Goal: Information Seeking & Learning: Learn about a topic

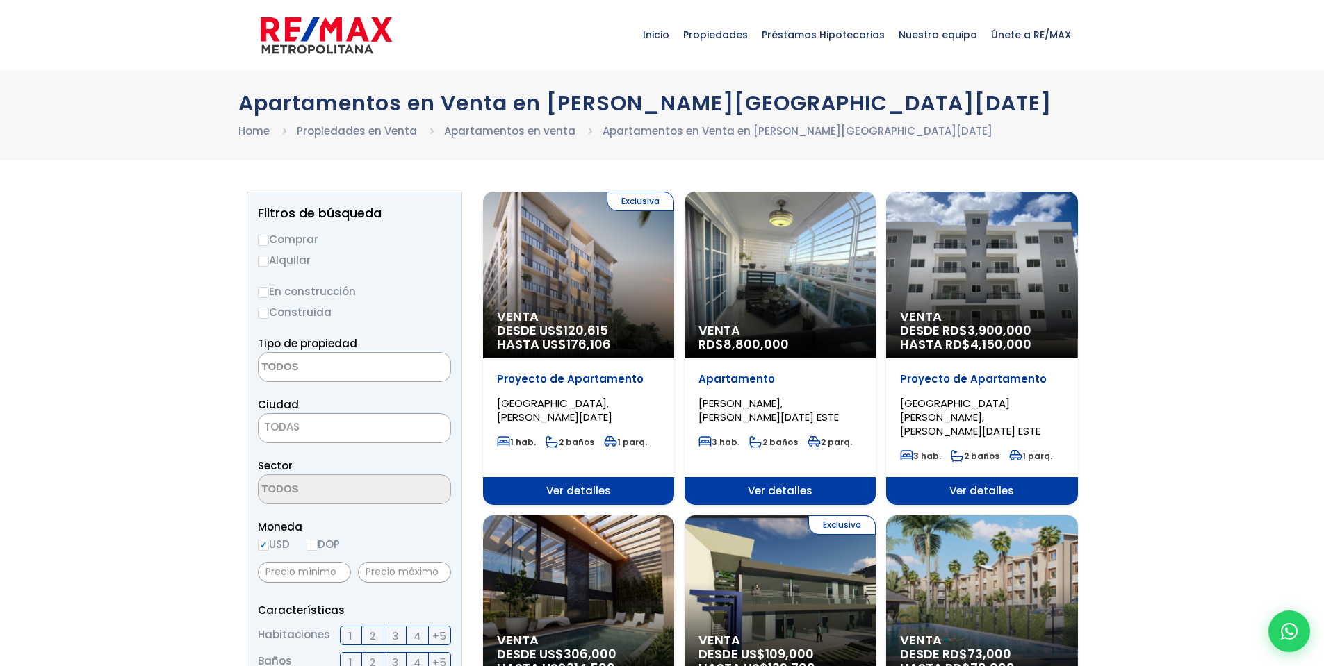
select select
click at [1002, 257] on div "Venta DESDE RD$ 3,900,000 HASTA RD$ 4,150,000" at bounding box center [981, 275] width 191 height 167
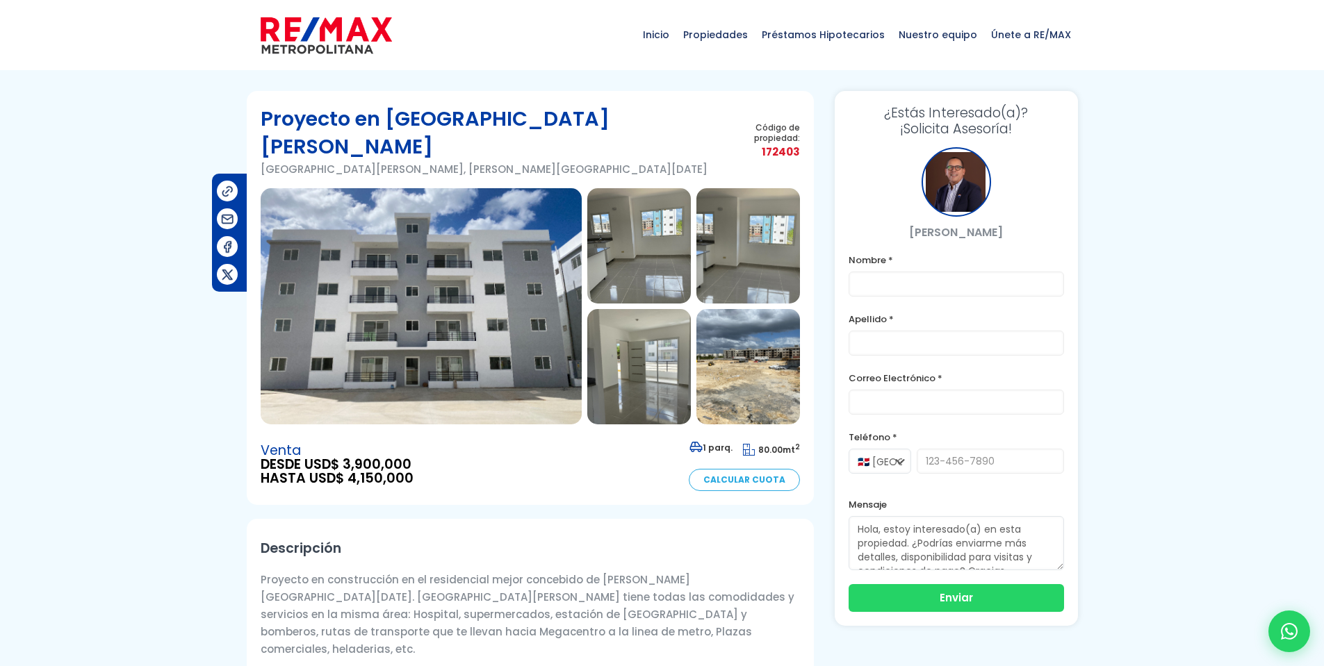
click at [643, 205] on img at bounding box center [639, 245] width 104 height 115
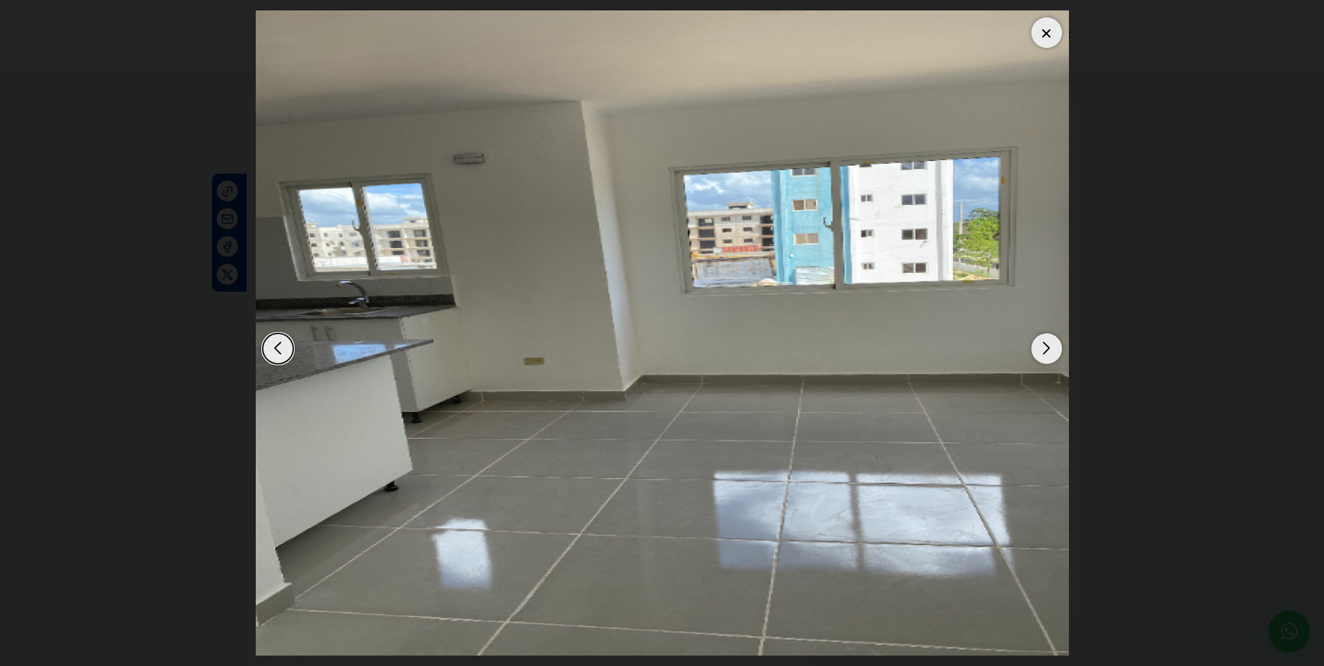
click at [1046, 350] on div "Next slide" at bounding box center [1046, 349] width 31 height 31
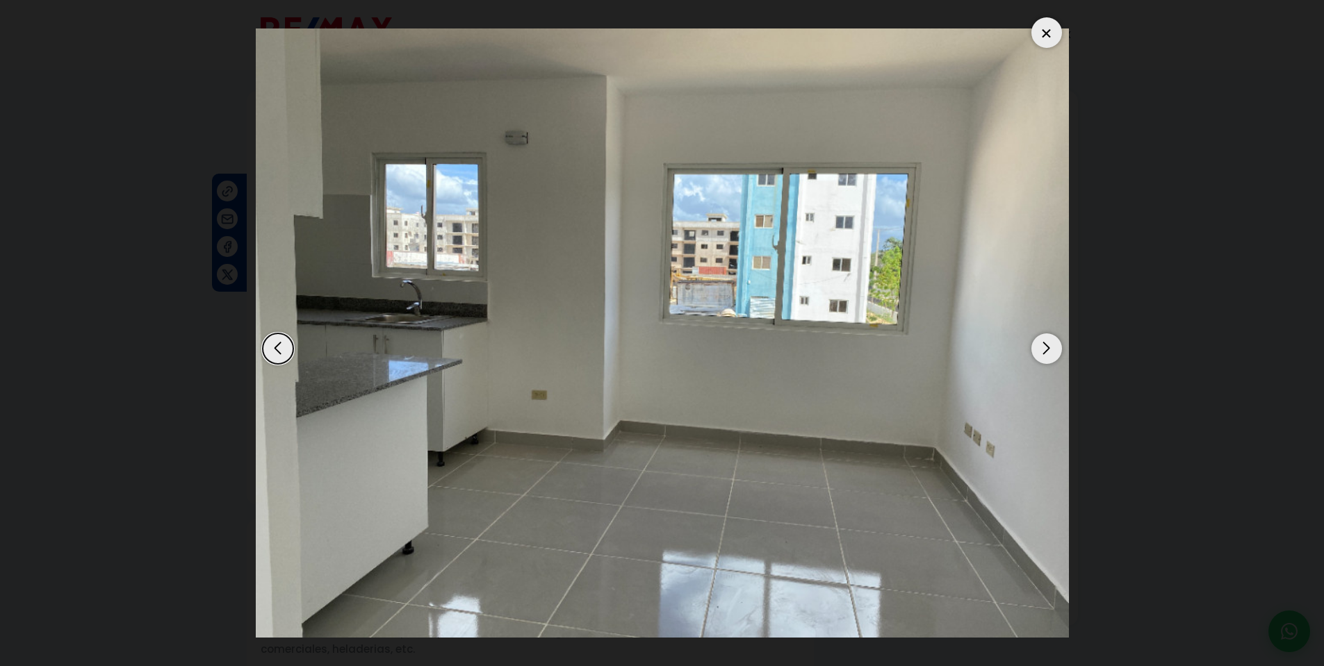
click at [1046, 349] on div "Next slide" at bounding box center [1046, 349] width 31 height 31
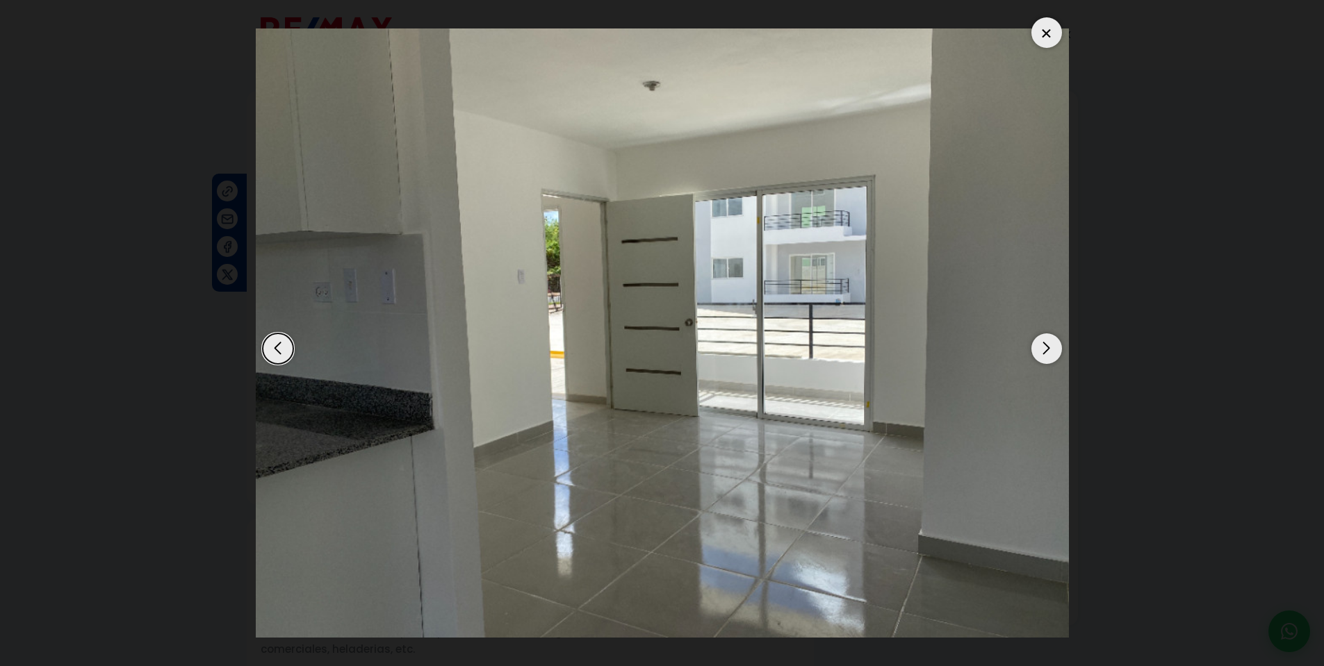
click at [1046, 349] on div "Next slide" at bounding box center [1046, 349] width 31 height 31
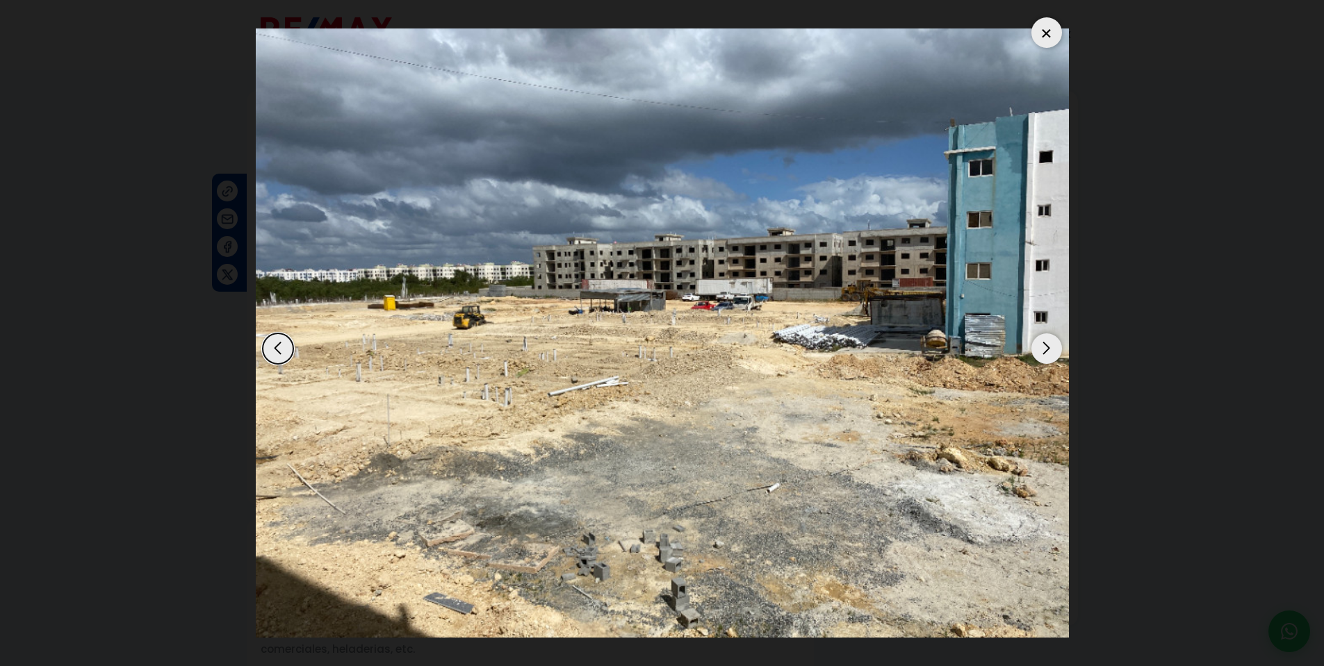
click at [1046, 349] on div "Next slide" at bounding box center [1046, 349] width 31 height 31
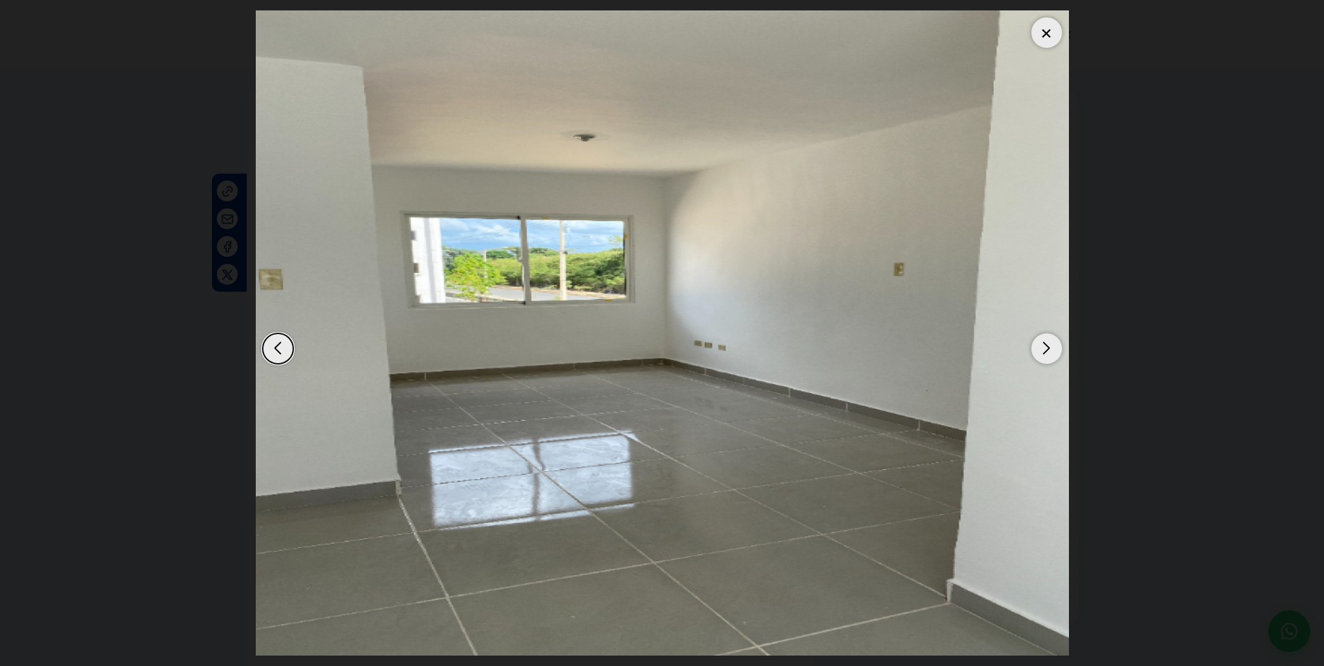
click at [1037, 32] on div at bounding box center [1046, 32] width 31 height 31
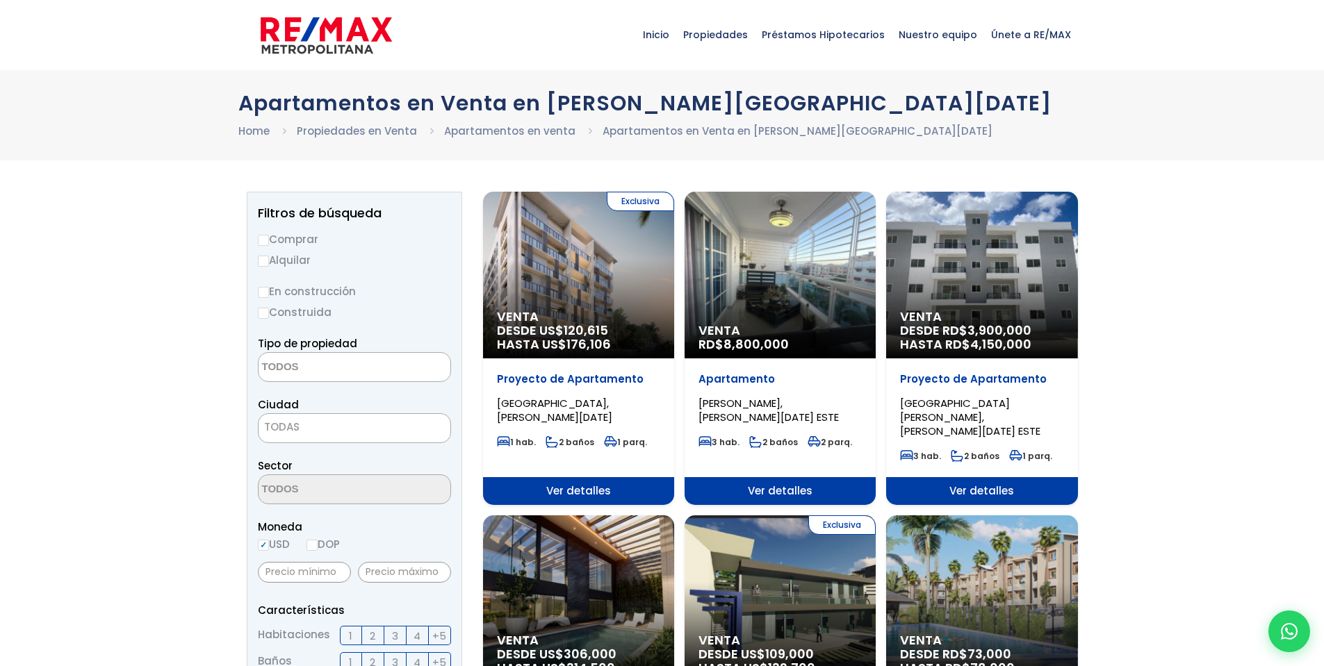
select select
click at [266, 242] on input "Comprar" at bounding box center [263, 240] width 11 height 11
radio input "true"
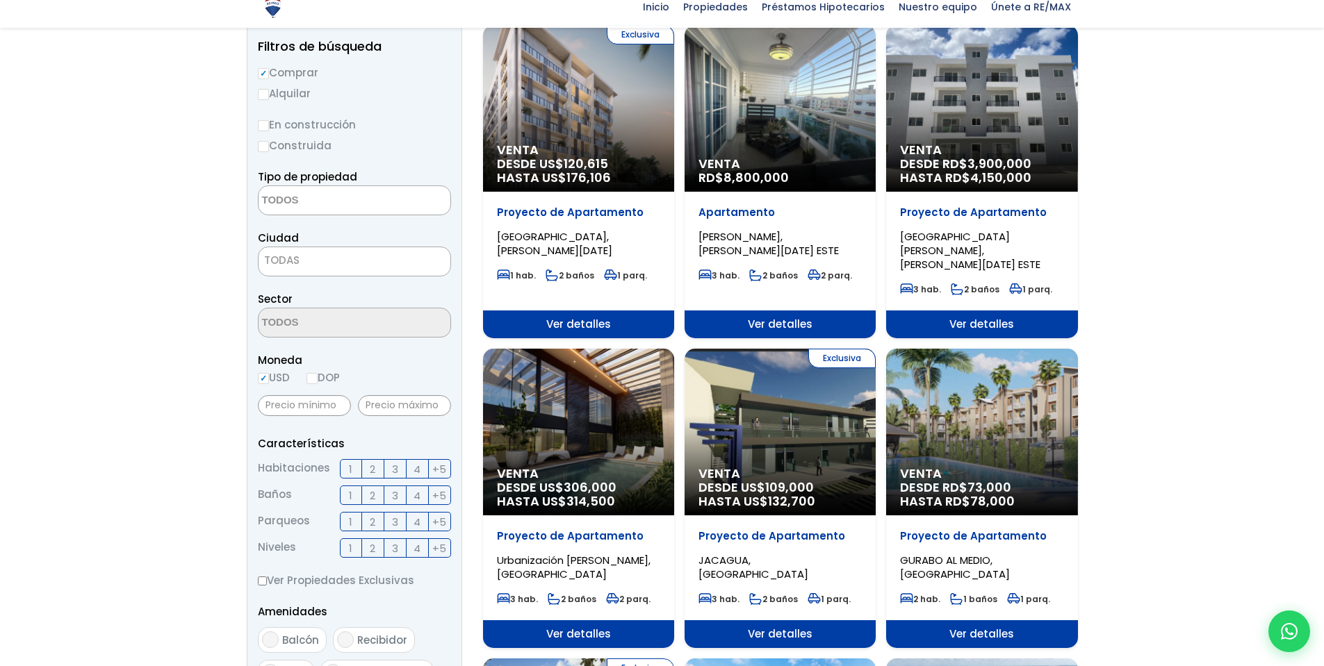
scroll to position [167, 0]
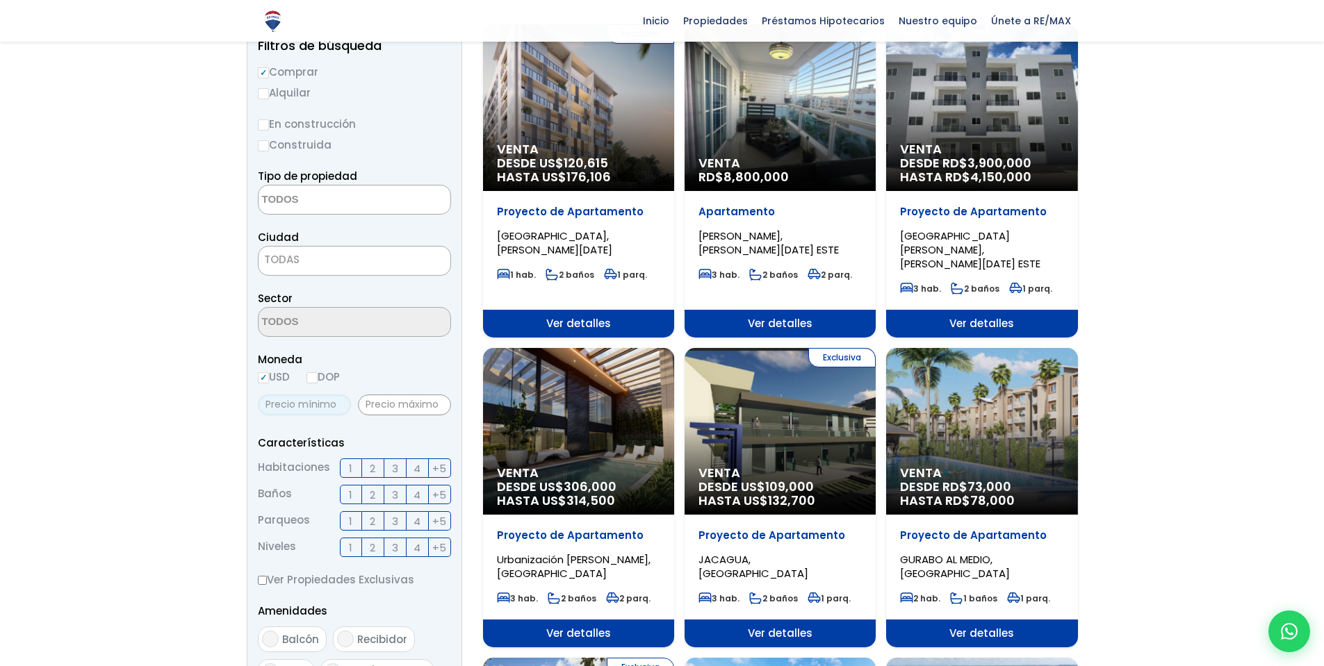
click at [305, 404] on input "text" at bounding box center [304, 405] width 93 height 21
click at [384, 405] on input "text" at bounding box center [404, 405] width 93 height 21
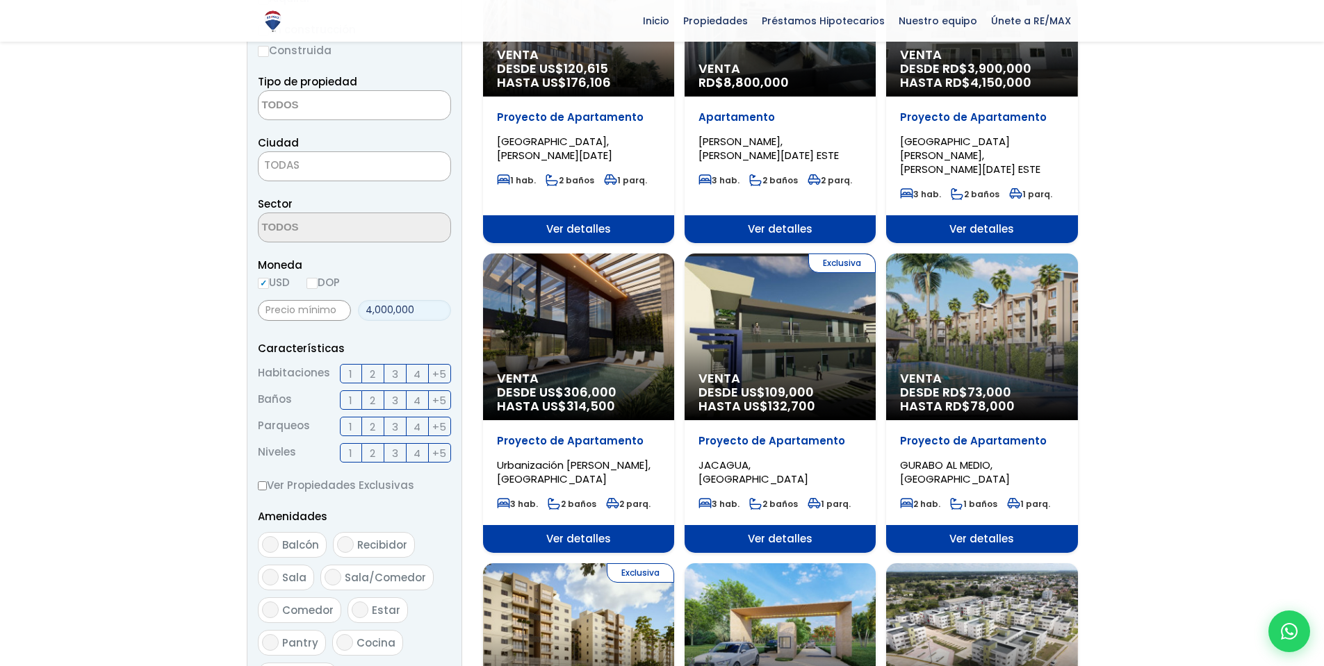
scroll to position [334, 0]
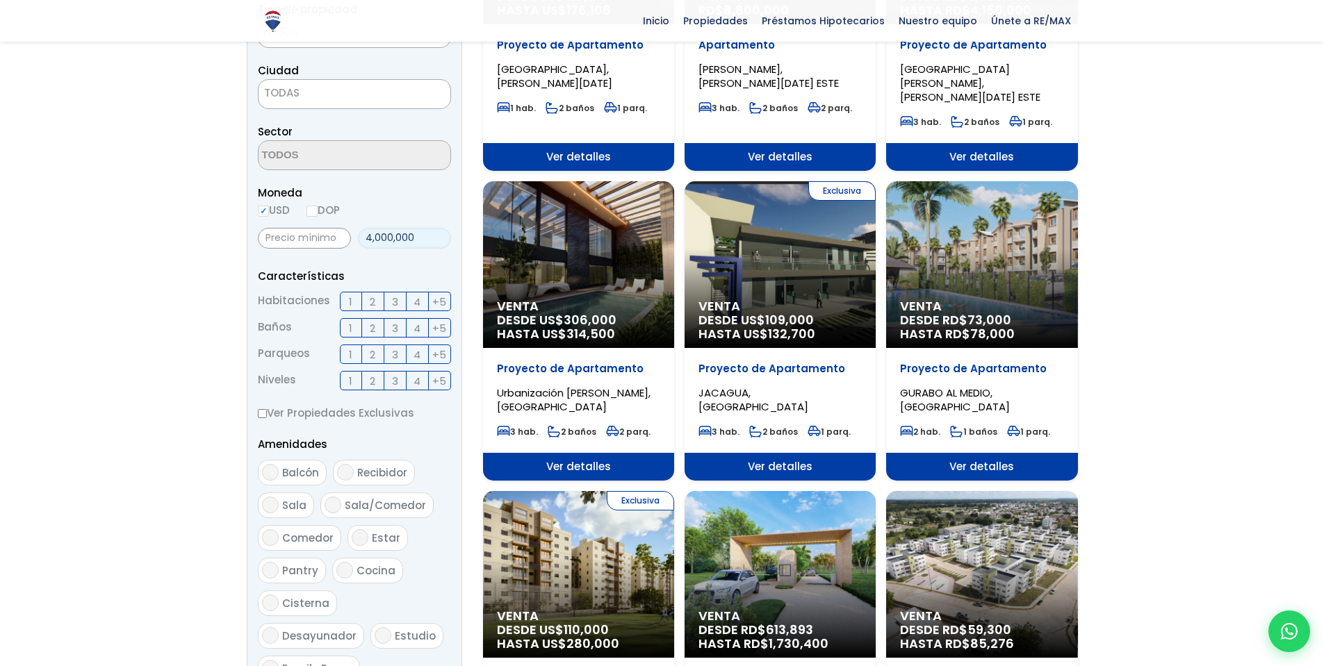
type input "4,000,000"
click at [354, 354] on label "1" at bounding box center [351, 354] width 22 height 19
click at [0, 0] on input "1" at bounding box center [0, 0] width 0 height 0
click at [372, 357] on span "2" at bounding box center [373, 354] width 6 height 17
click at [0, 0] on input "2" at bounding box center [0, 0] width 0 height 0
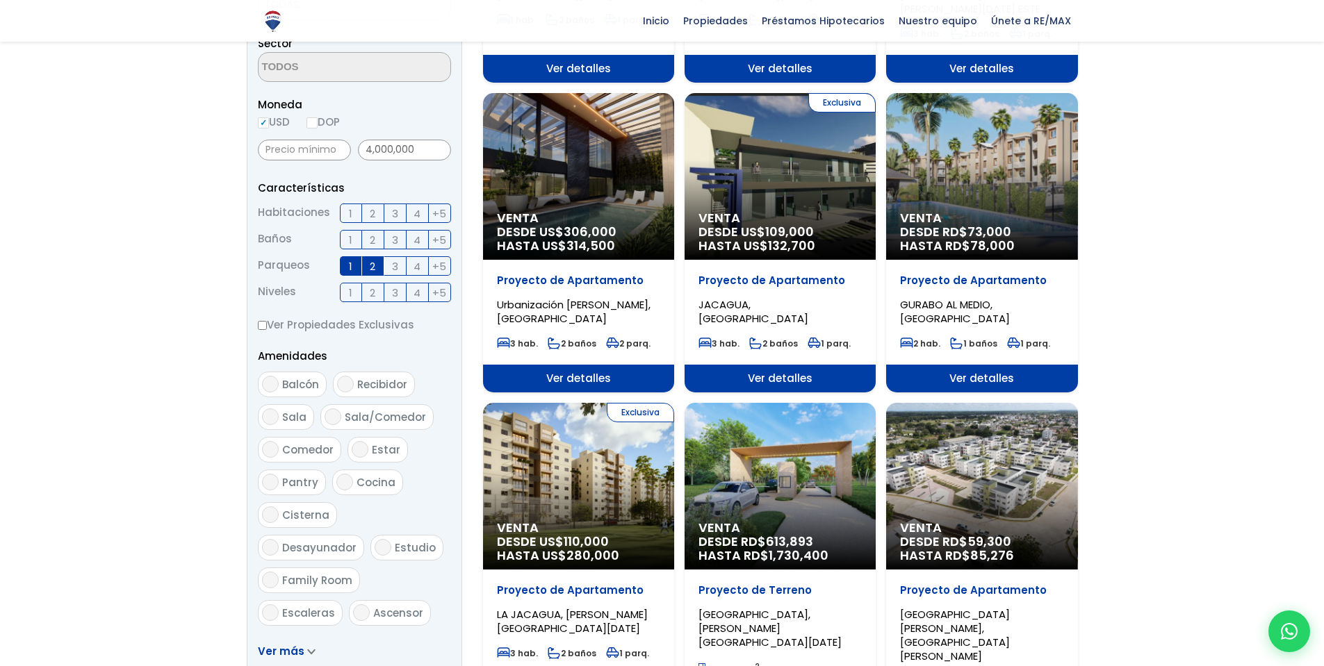
scroll to position [500, 0]
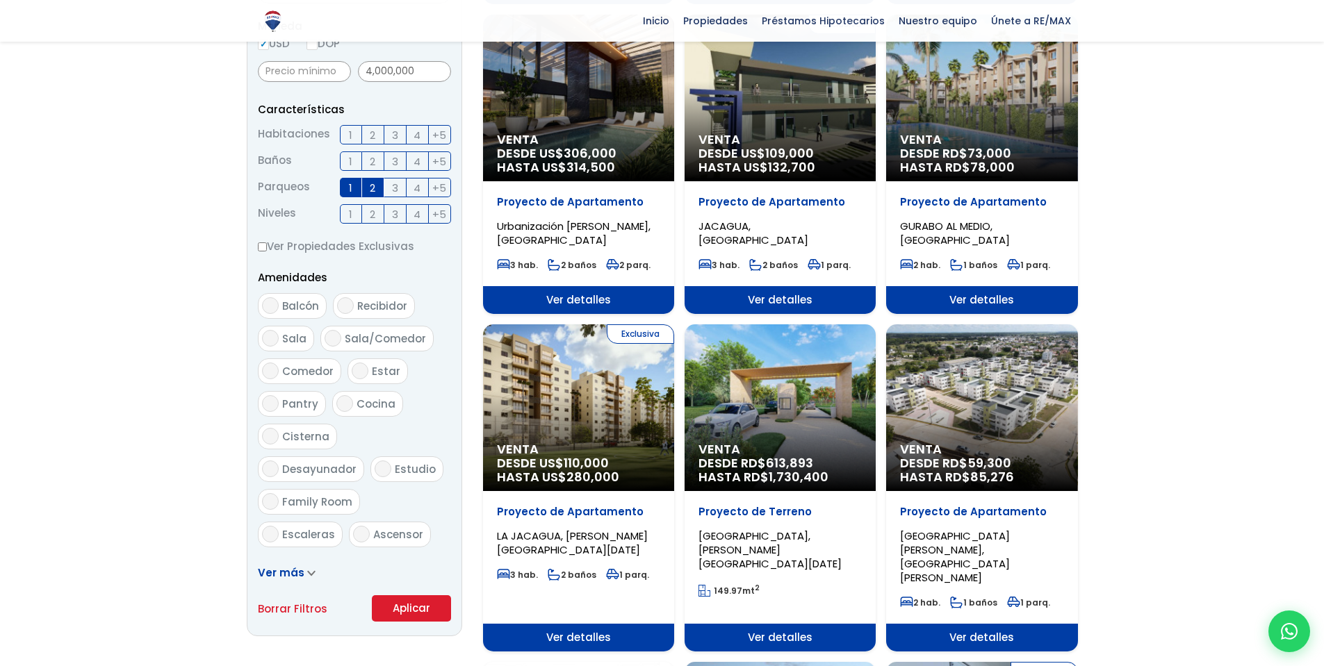
click at [399, 611] on button "Aplicar" at bounding box center [411, 608] width 79 height 26
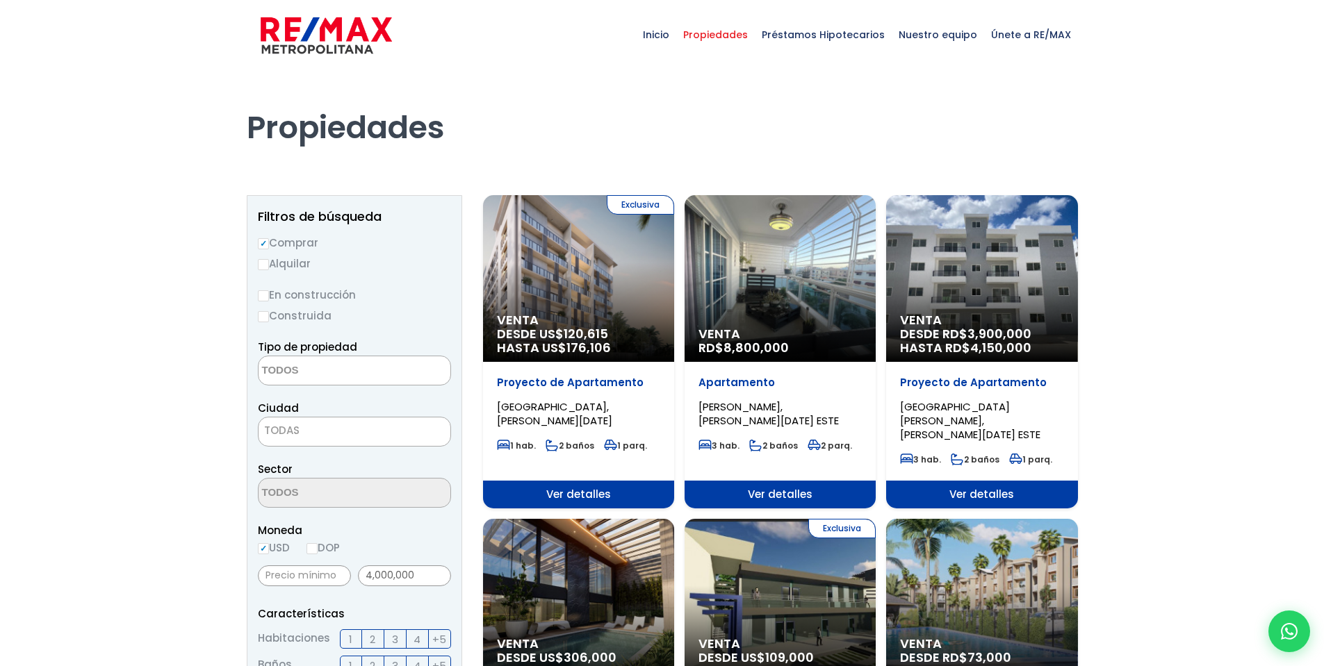
select select
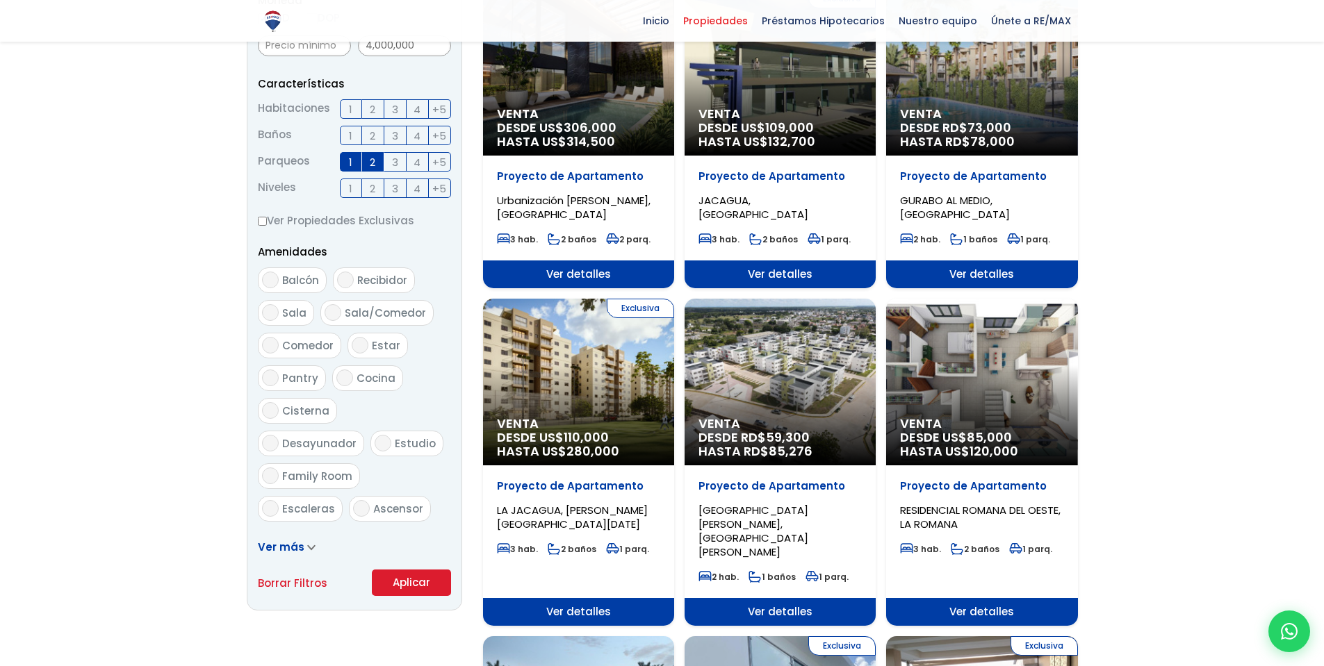
scroll to position [500, 0]
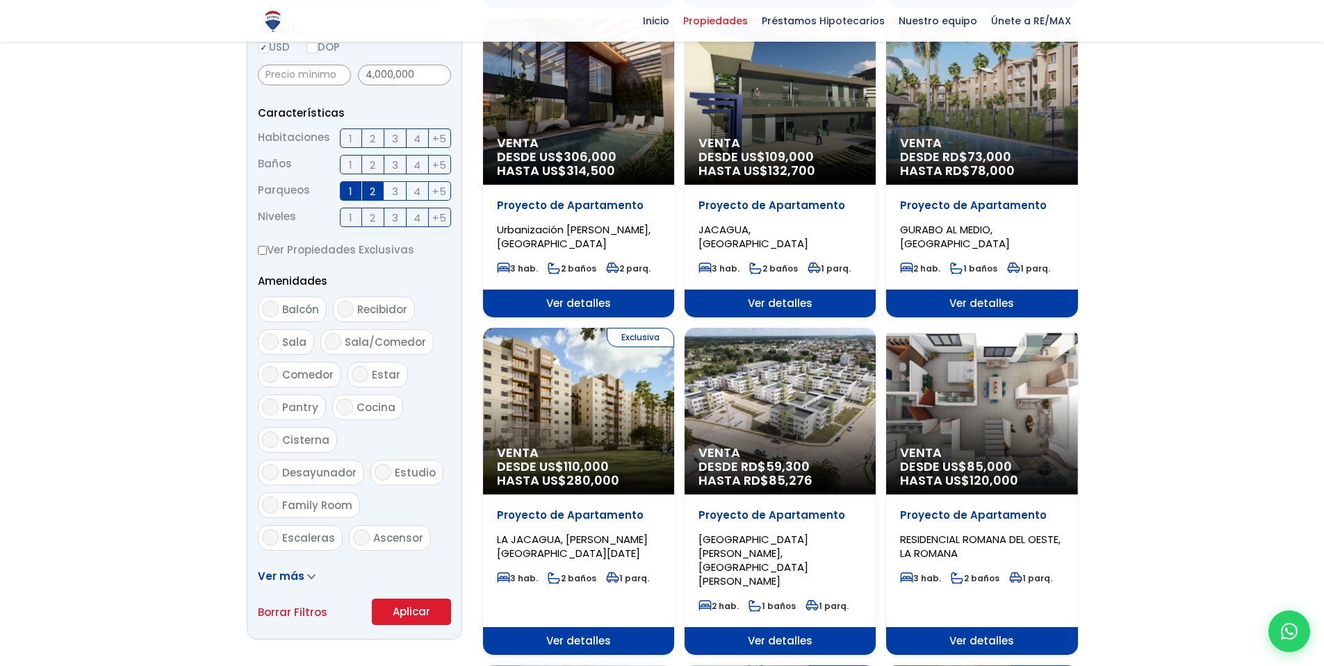
click at [298, 579] on span "Ver más" at bounding box center [281, 576] width 47 height 15
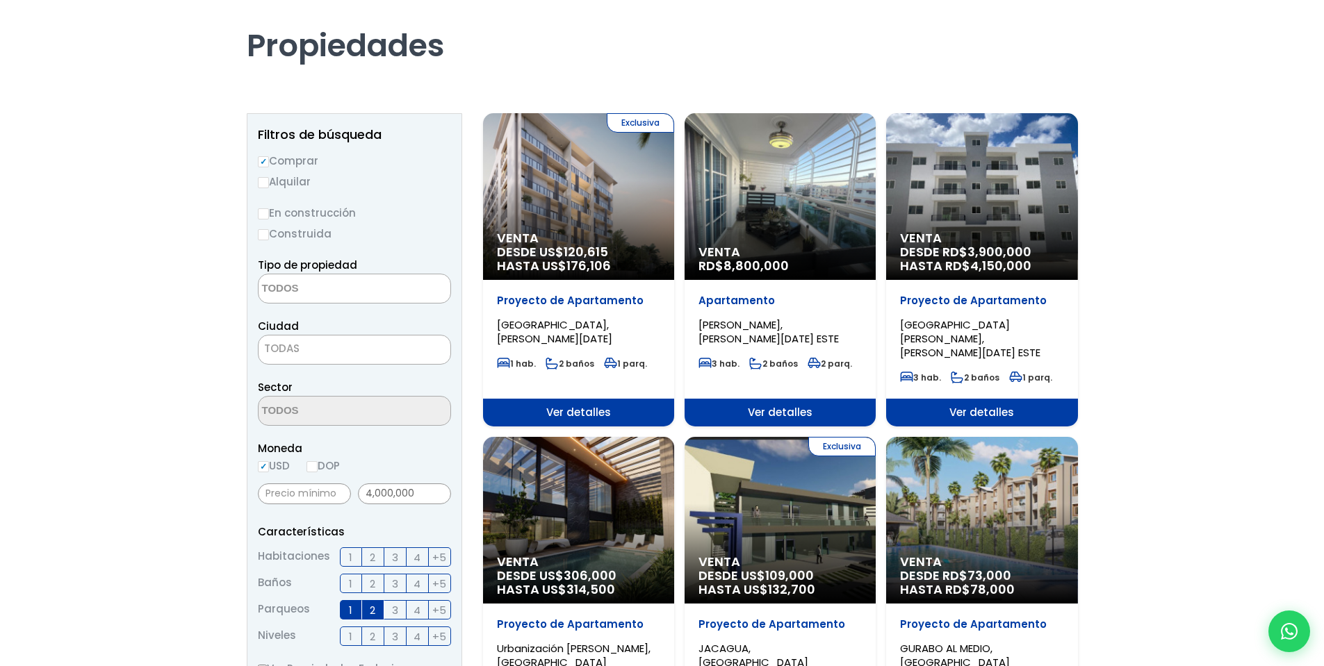
scroll to position [167, 0]
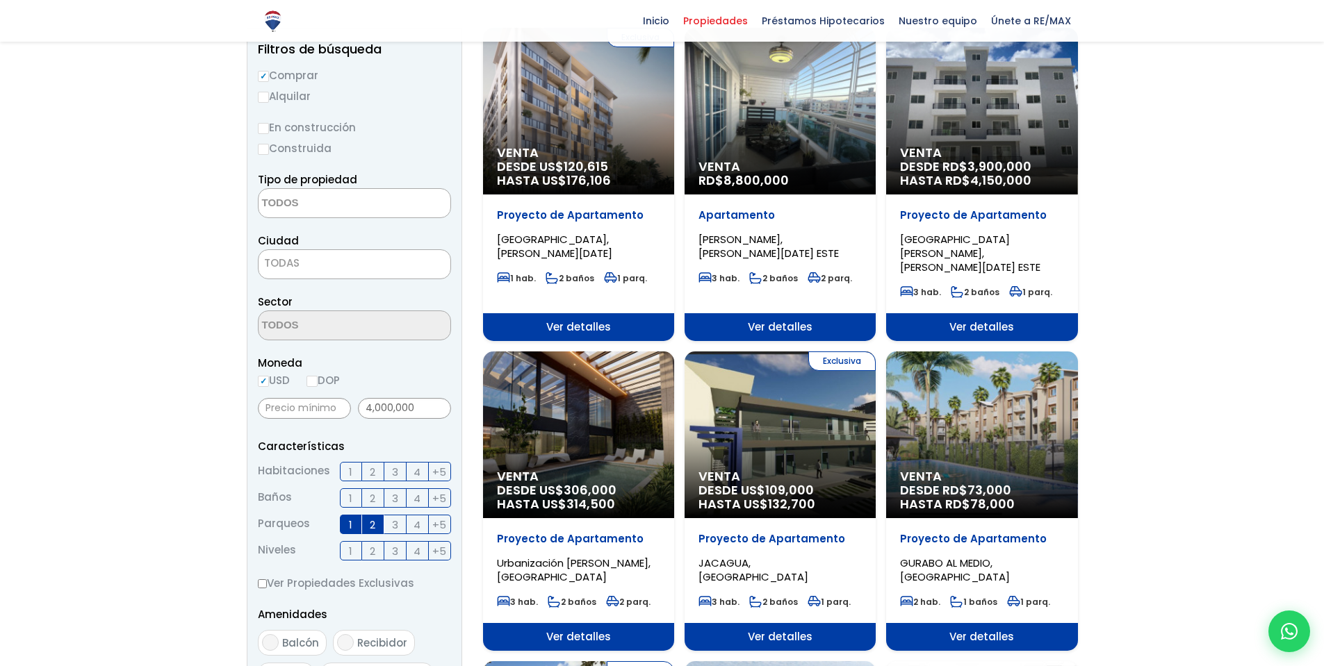
click at [810, 482] on span "109,000" at bounding box center [789, 490] width 49 height 17
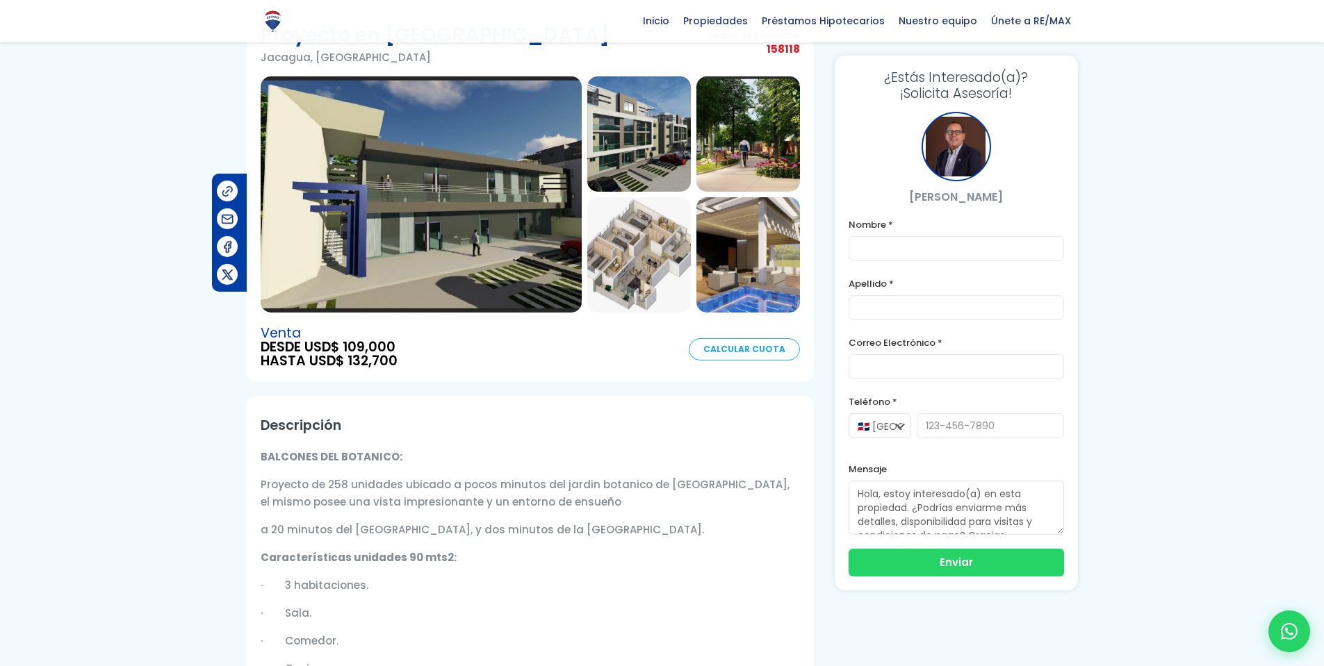
click at [634, 265] on img at bounding box center [639, 254] width 104 height 115
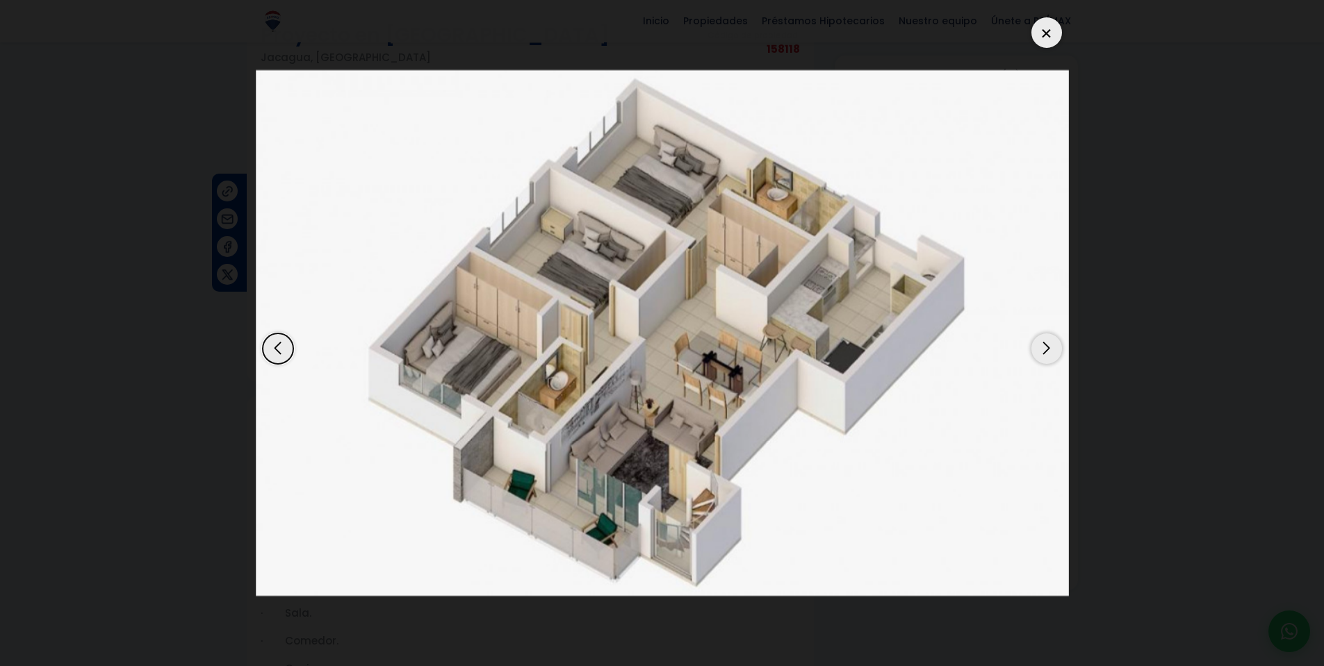
click at [1041, 37] on div at bounding box center [1046, 32] width 31 height 31
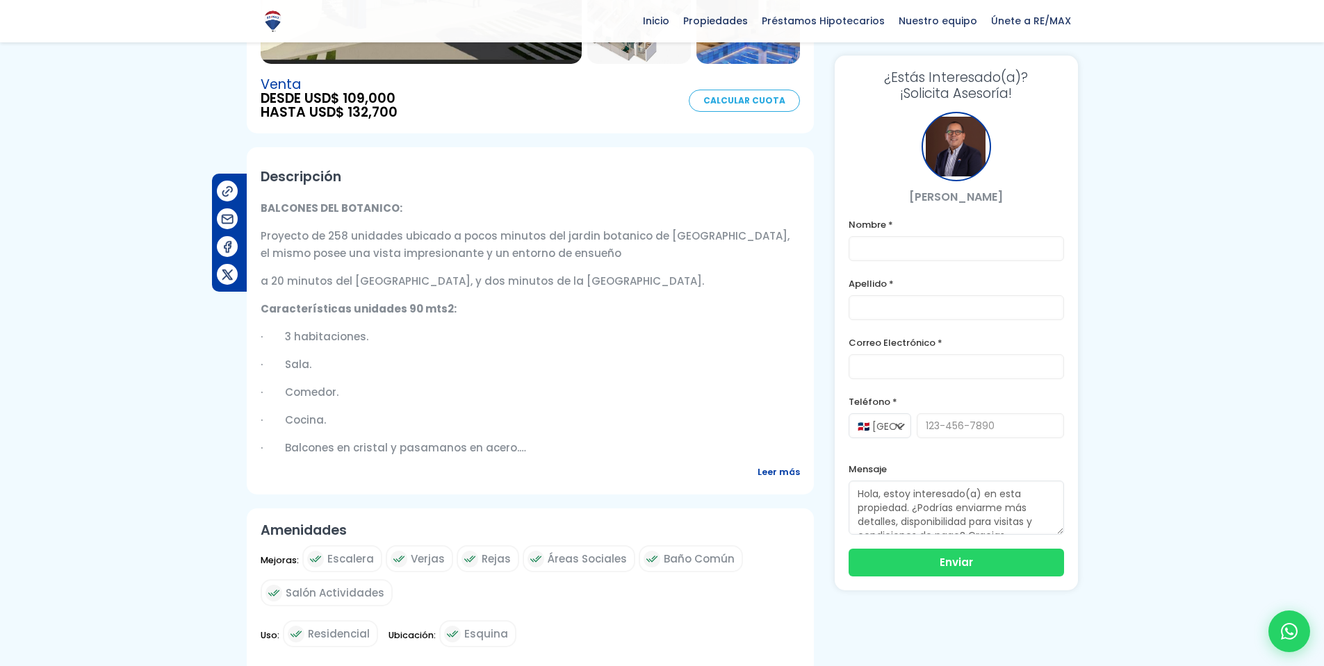
scroll to position [334, 0]
click at [784, 466] on span "Leer más" at bounding box center [778, 470] width 42 height 17
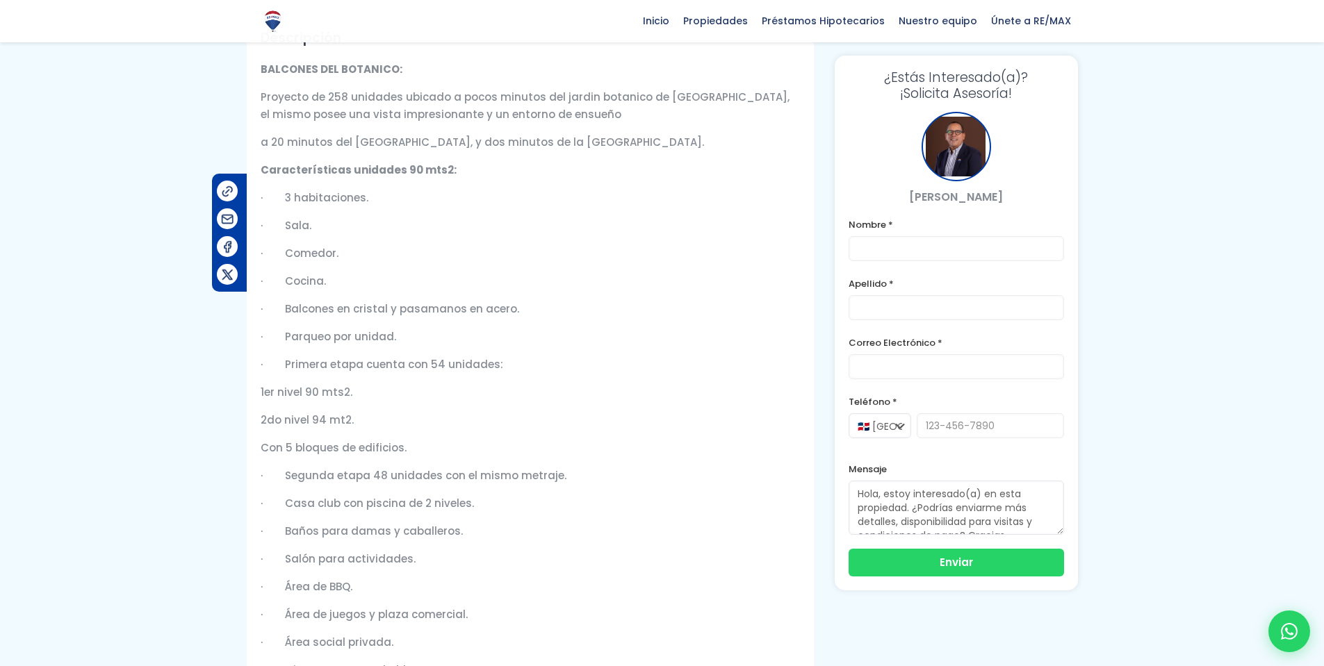
scroll to position [500, 0]
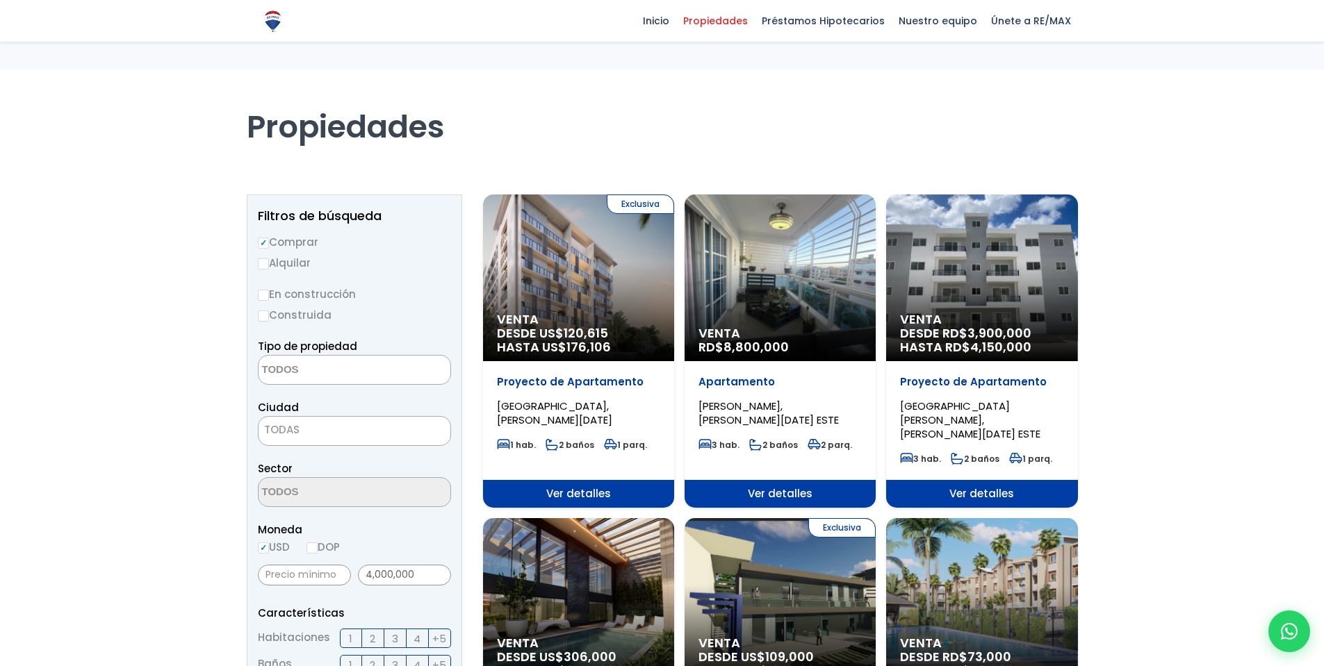
select select
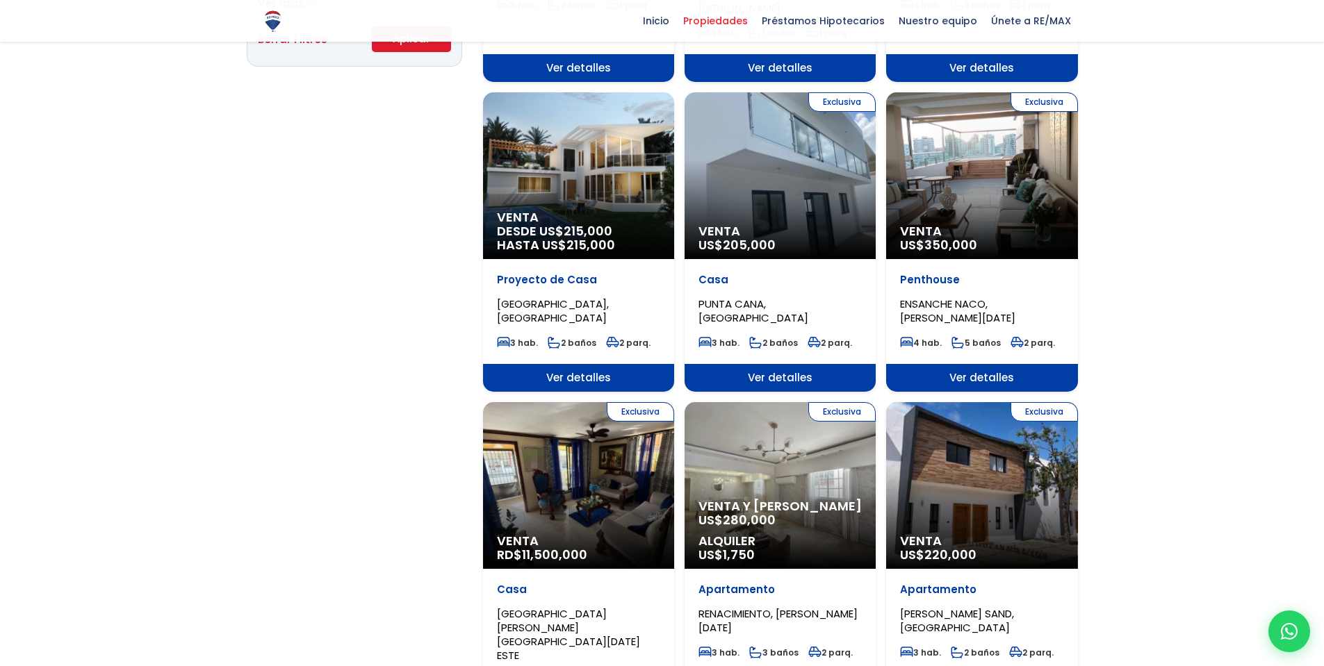
scroll to position [1084, 0]
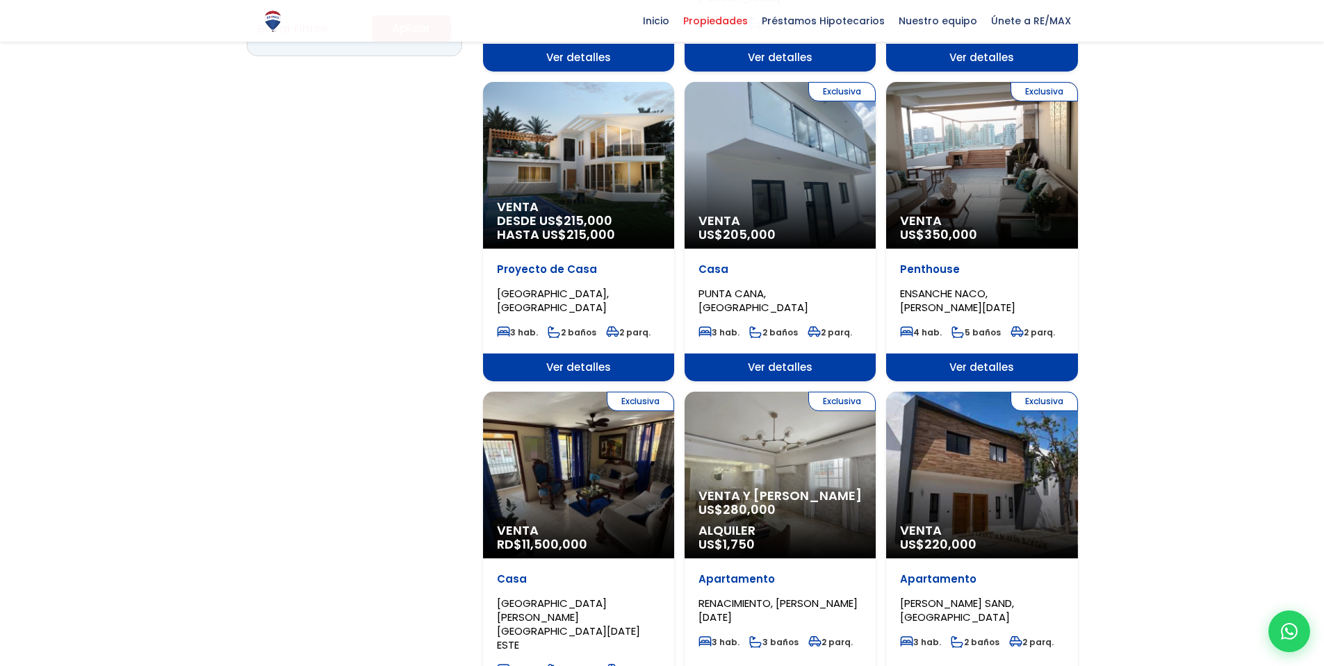
click at [1014, 460] on div "Exclusiva Venta US$ 220,000" at bounding box center [981, 475] width 191 height 167
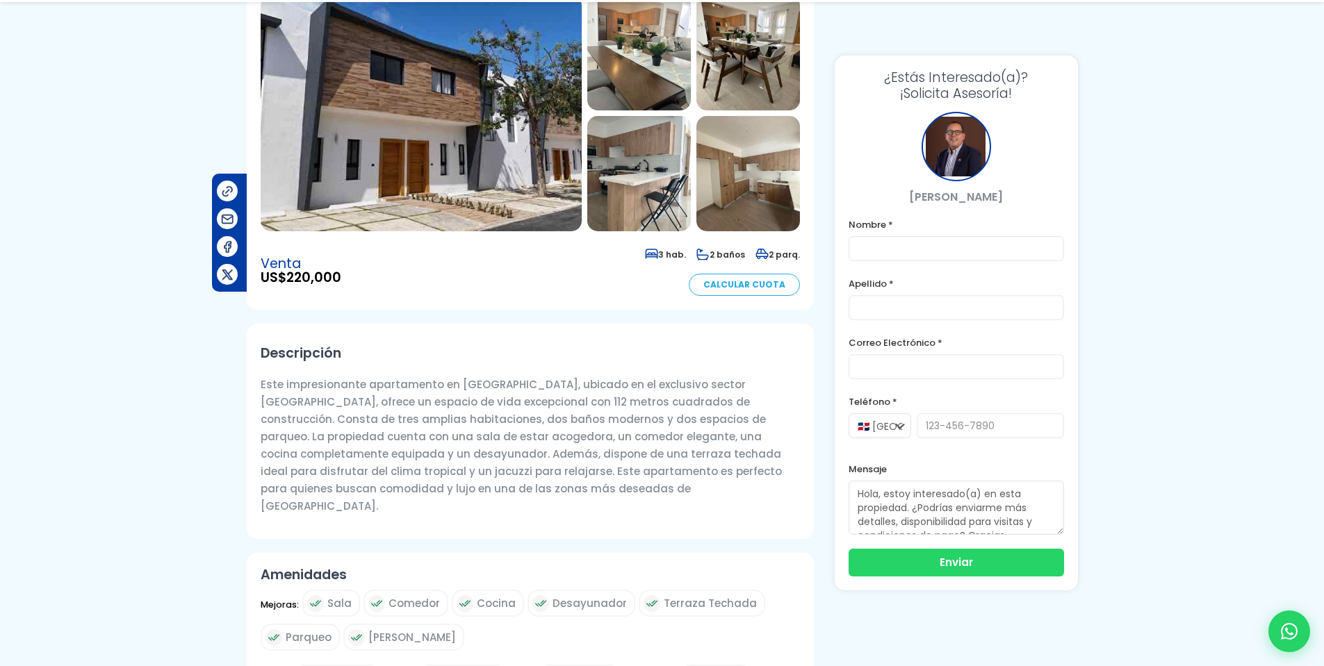
scroll to position [167, 0]
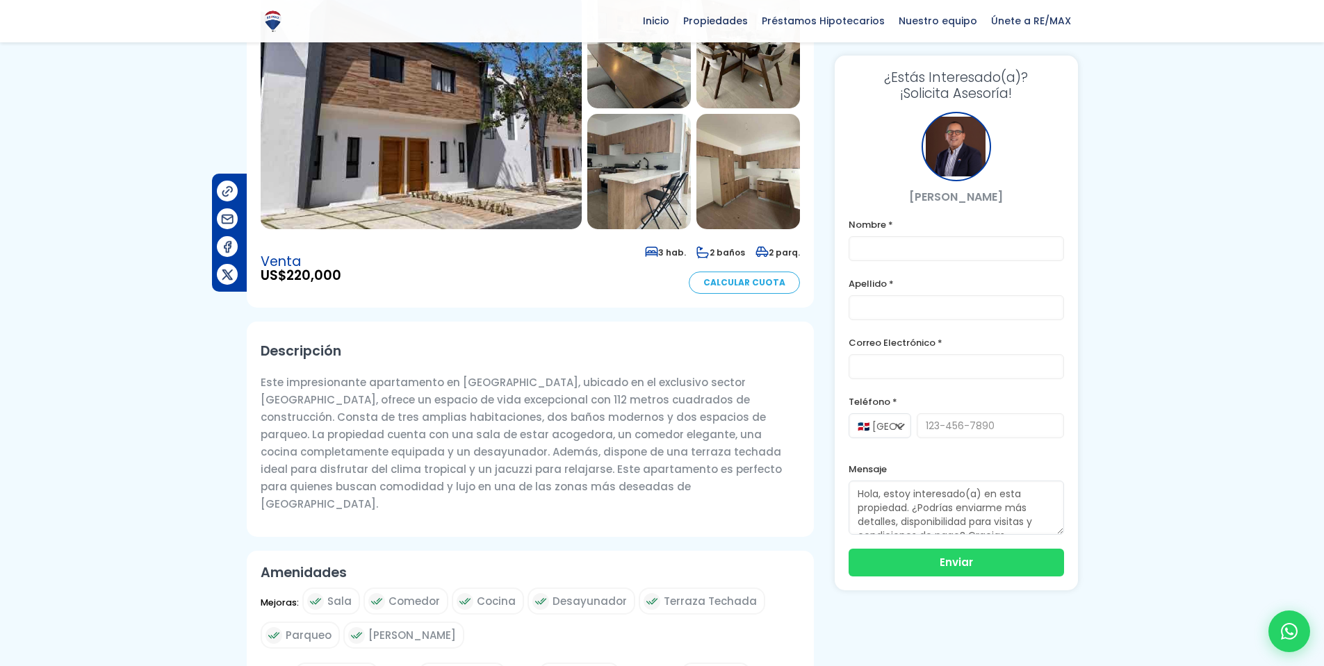
drag, startPoint x: 463, startPoint y: 386, endPoint x: 507, endPoint y: 390, distance: 43.3
click at [493, 387] on p "Este impresionante apartamento en [GEOGRAPHIC_DATA], ubicado en el exclusivo se…" at bounding box center [530, 443] width 539 height 139
click at [610, 406] on p "Este impresionante apartamento en [GEOGRAPHIC_DATA], ubicado en el exclusivo se…" at bounding box center [530, 443] width 539 height 139
click at [644, 393] on p "Este impresionante apartamento en [GEOGRAPHIC_DATA], ubicado en el exclusivo se…" at bounding box center [530, 443] width 539 height 139
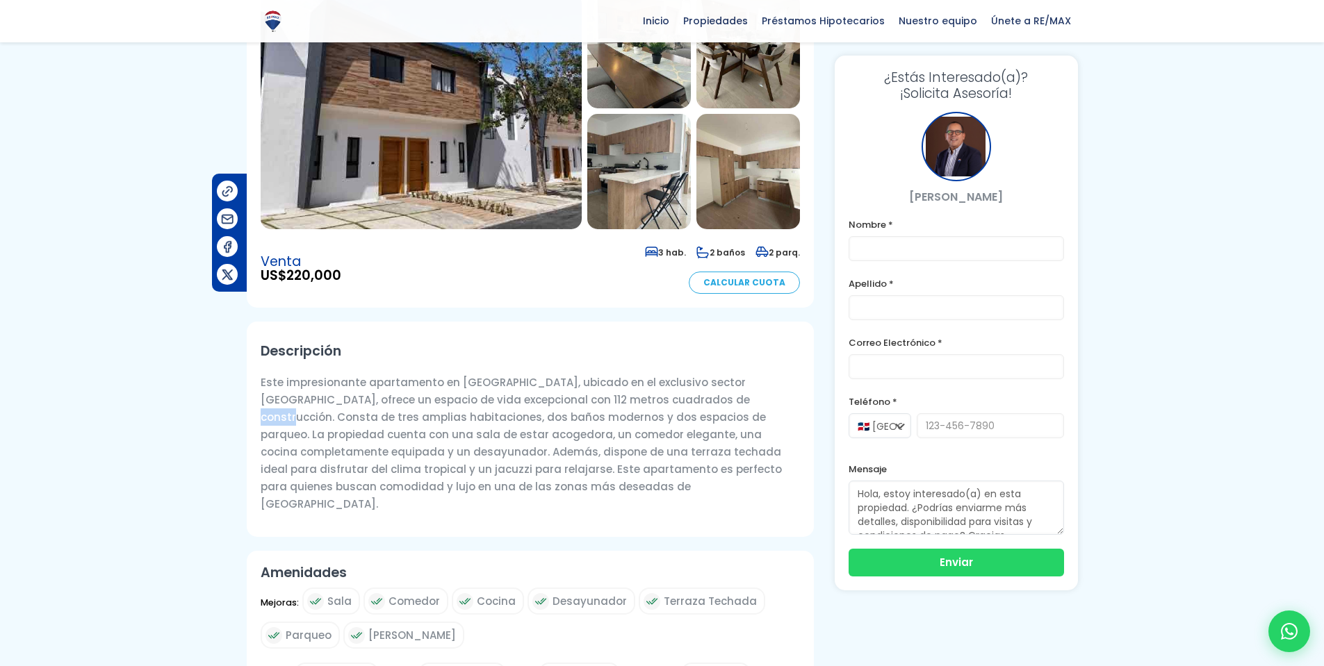
click at [644, 393] on p "Este impresionante apartamento en [GEOGRAPHIC_DATA], ubicado en el exclusivo se…" at bounding box center [530, 443] width 539 height 139
click at [721, 394] on p "Este impresionante apartamento en [GEOGRAPHIC_DATA], ubicado en el exclusivo se…" at bounding box center [530, 443] width 539 height 139
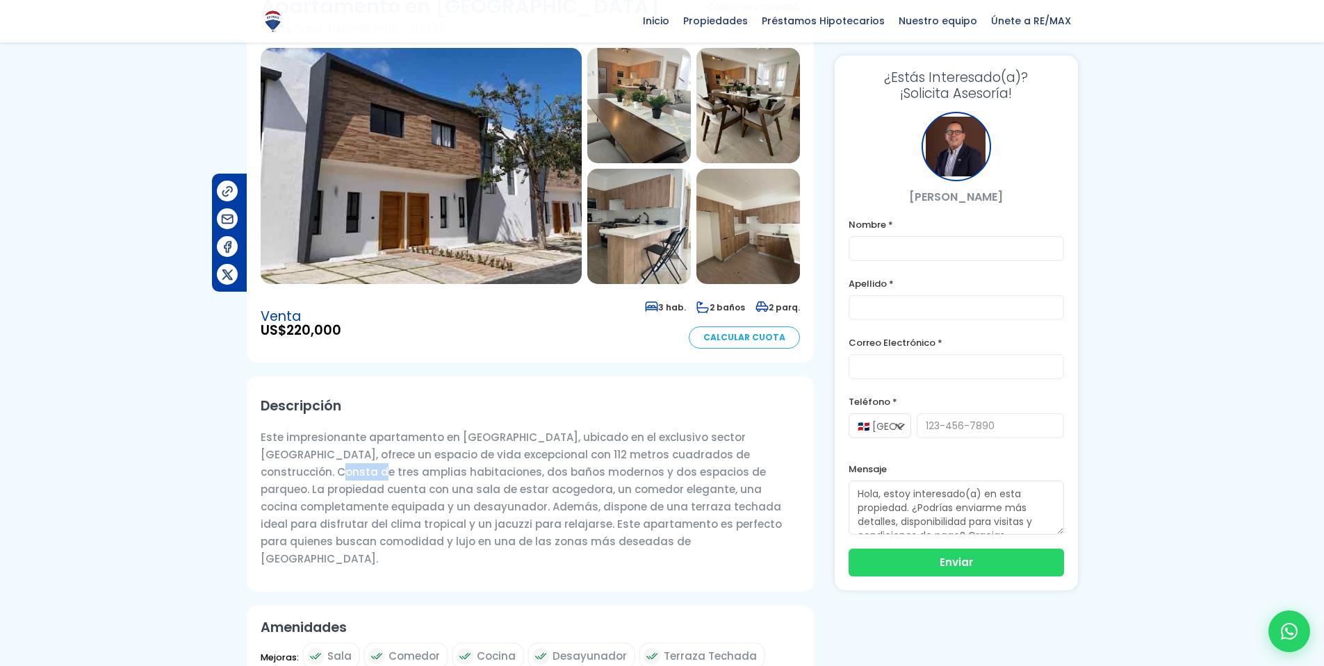
scroll to position [83, 0]
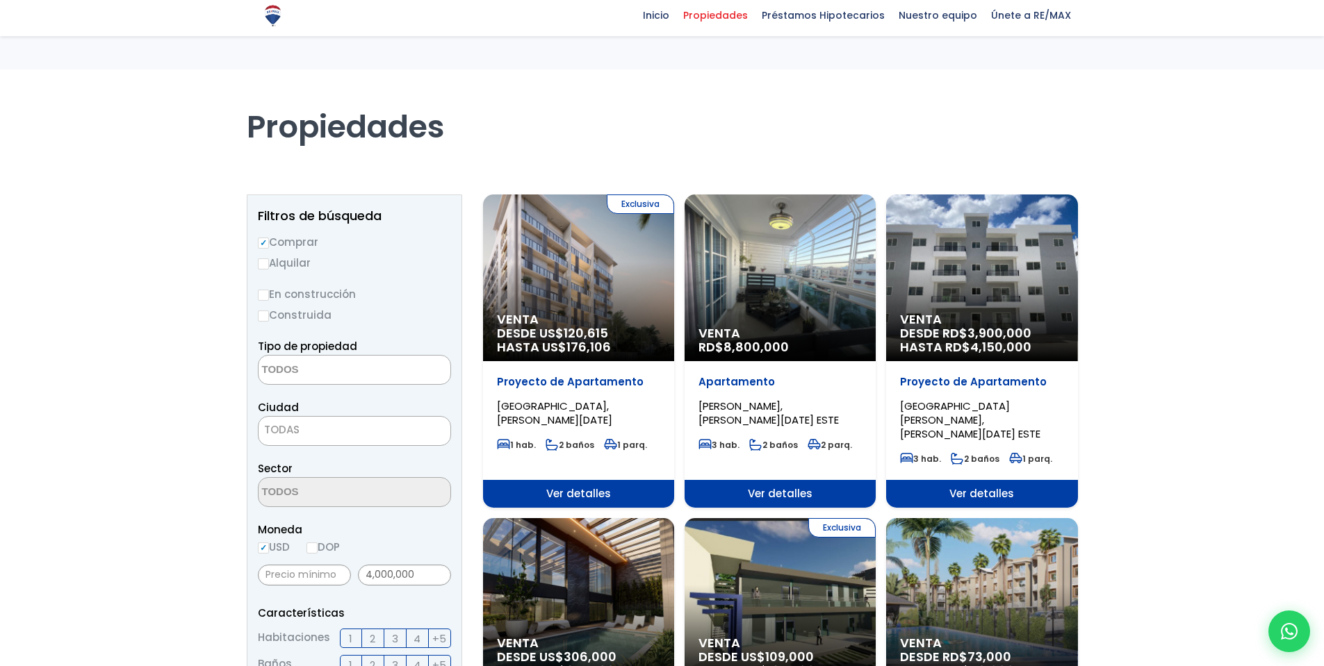
select select
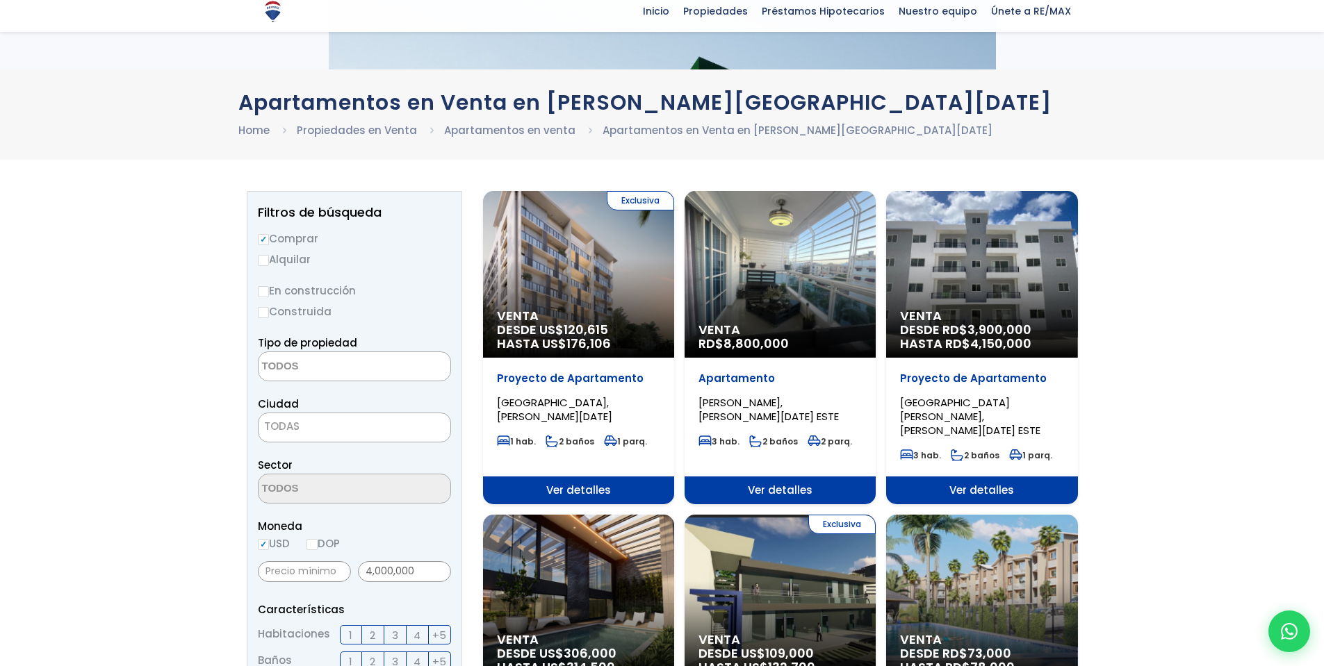
select select
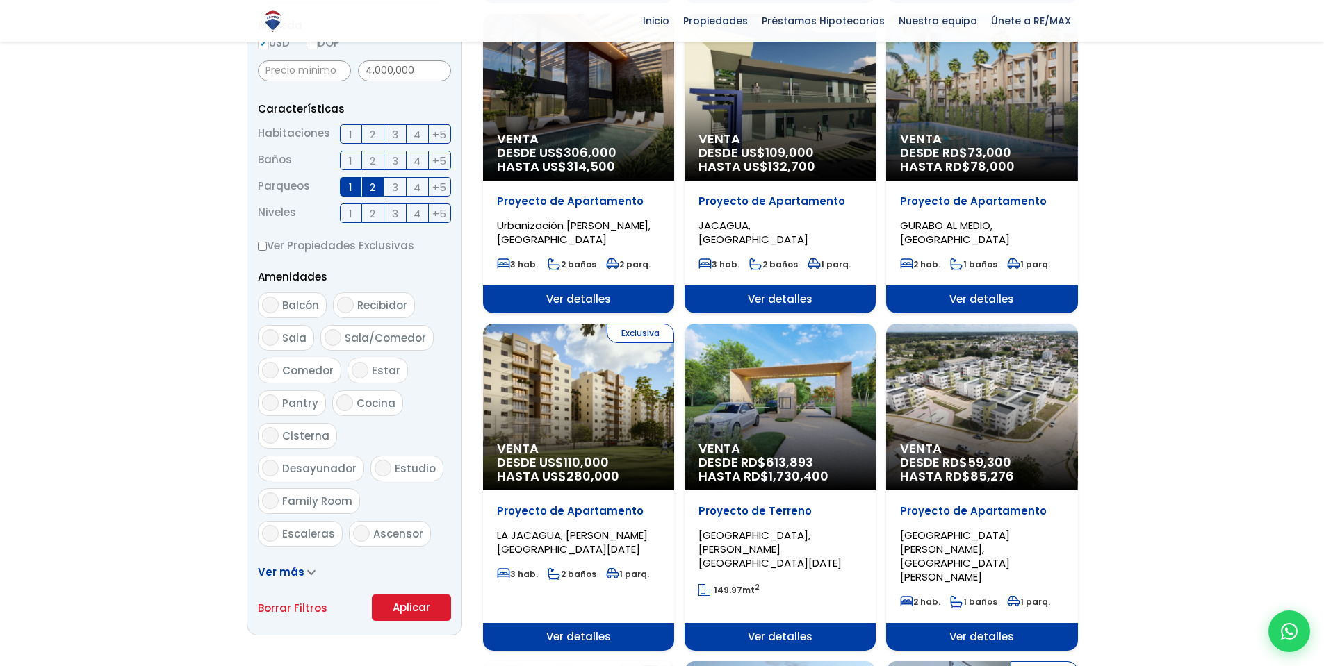
scroll to position [500, 0]
